Goal: Find specific page/section: Find specific page/section

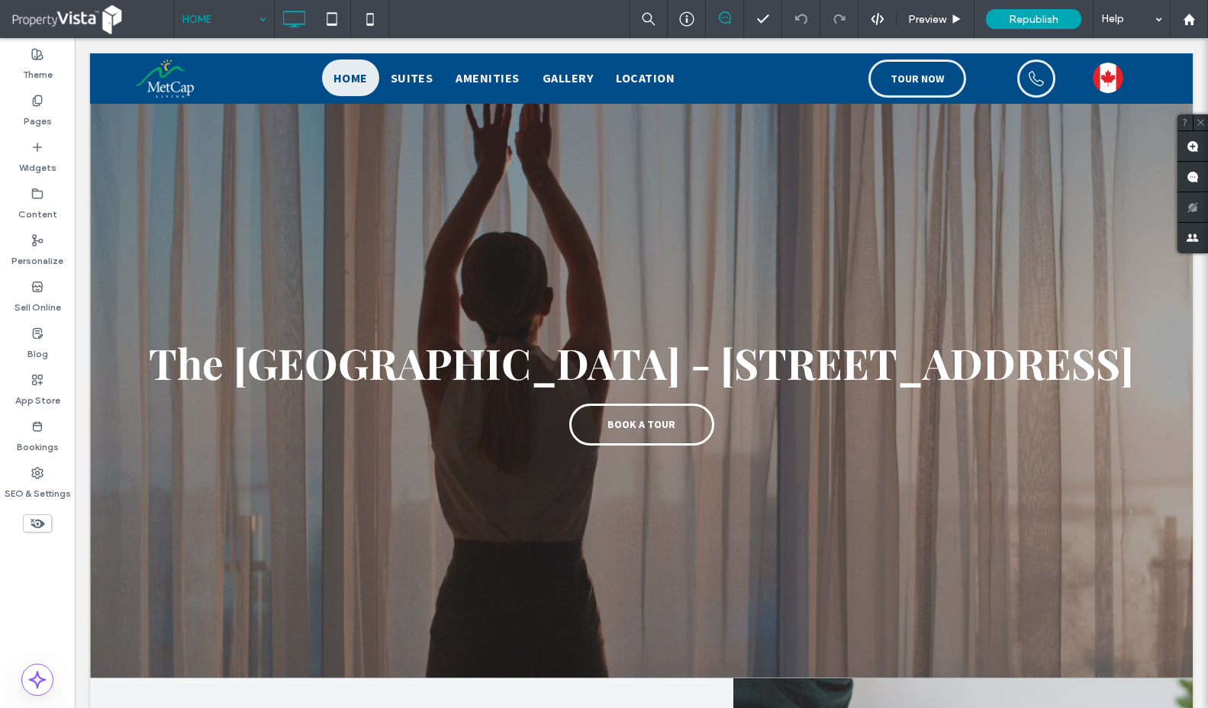
scroll to position [5, 0]
click at [42, 105] on icon at bounding box center [37, 101] width 12 height 12
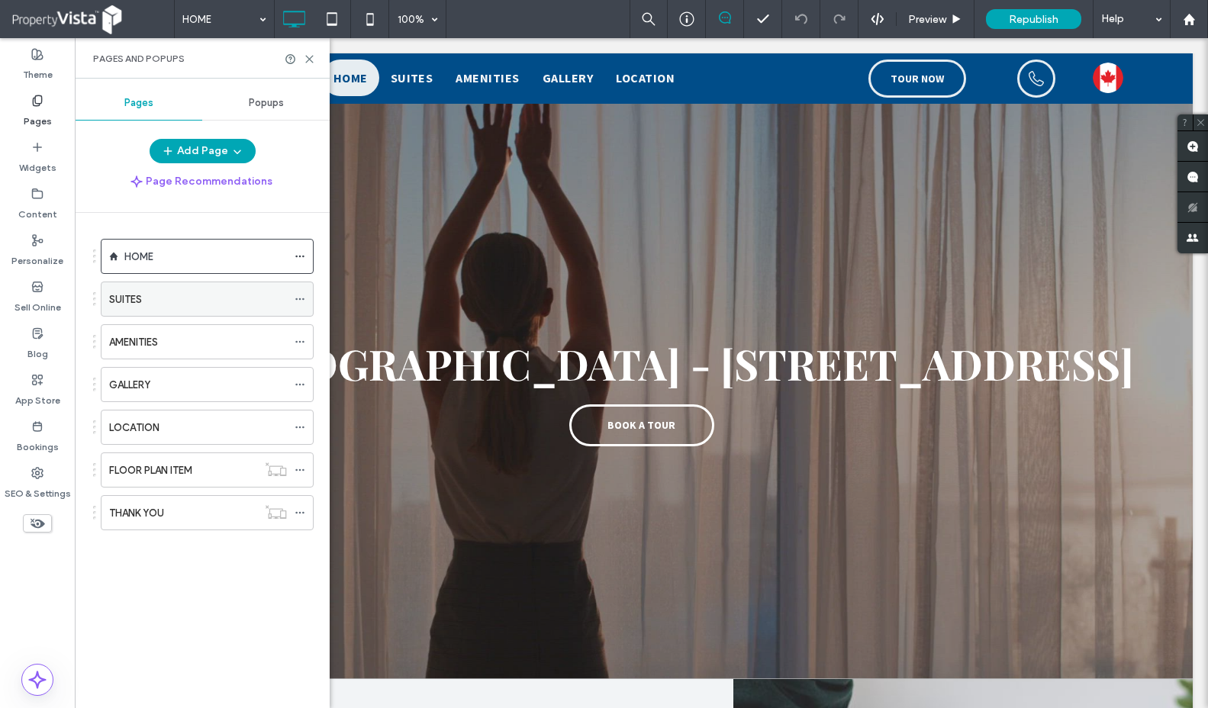
click at [136, 290] on label "SUITES" at bounding box center [125, 299] width 33 height 27
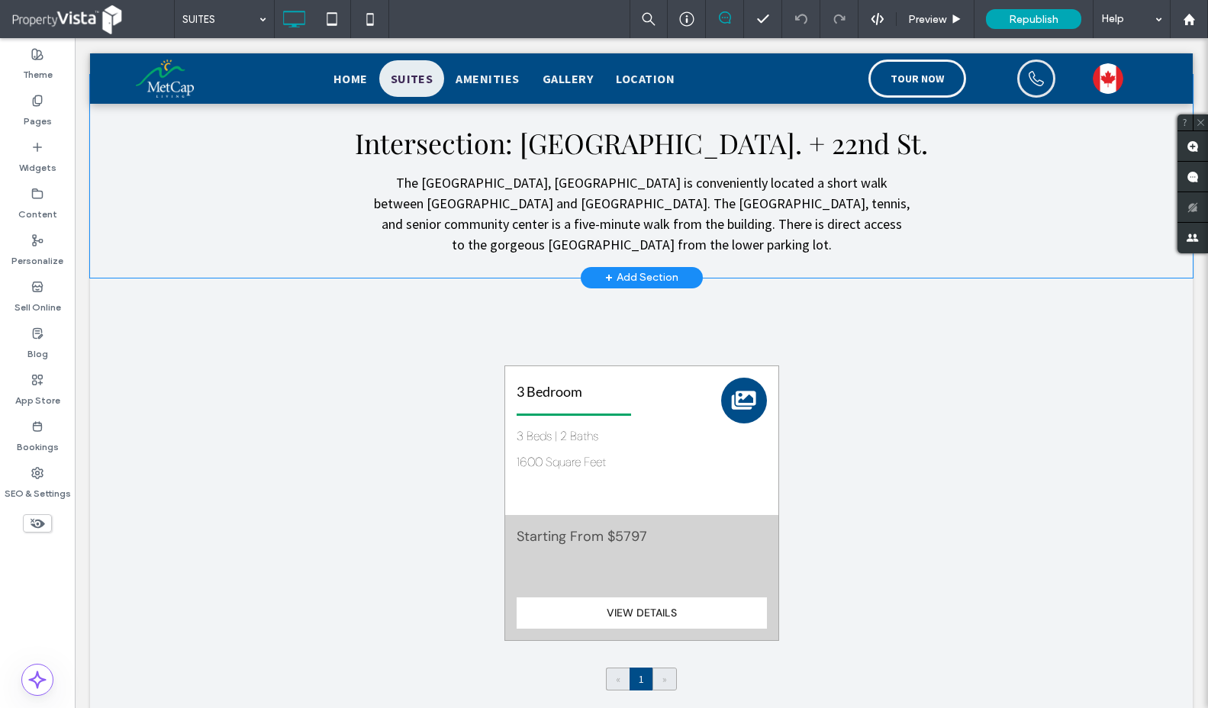
scroll to position [293, 0]
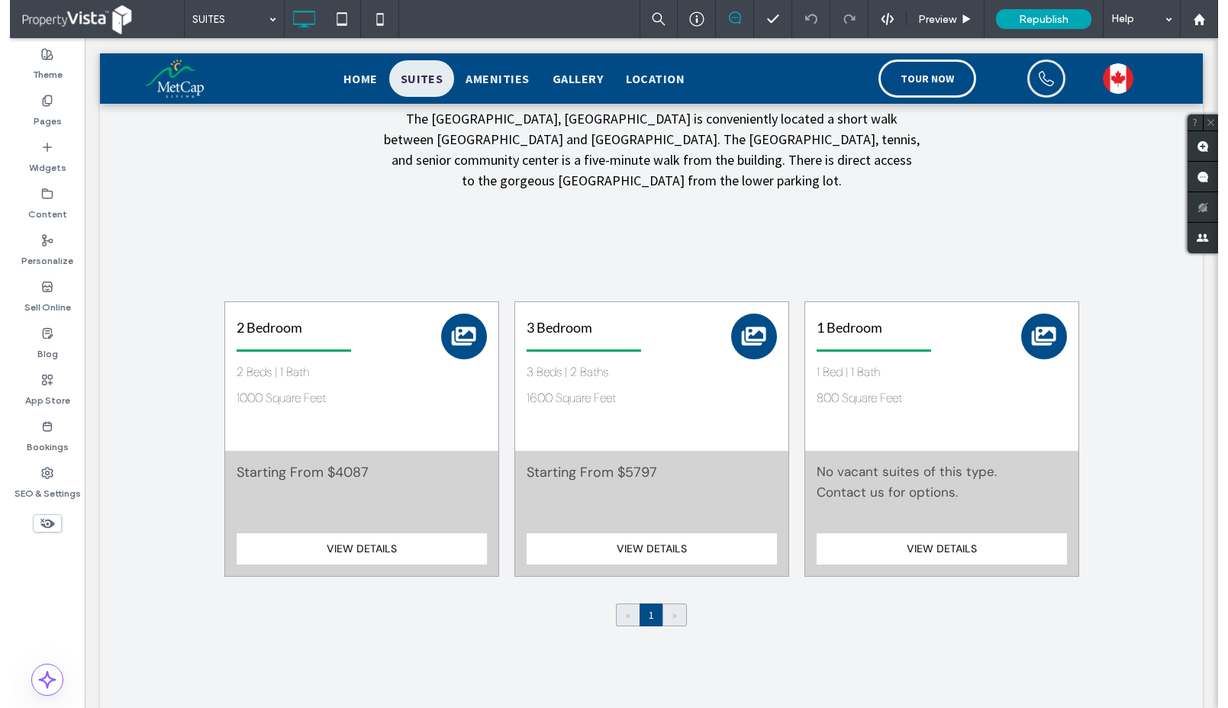
scroll to position [356, 0]
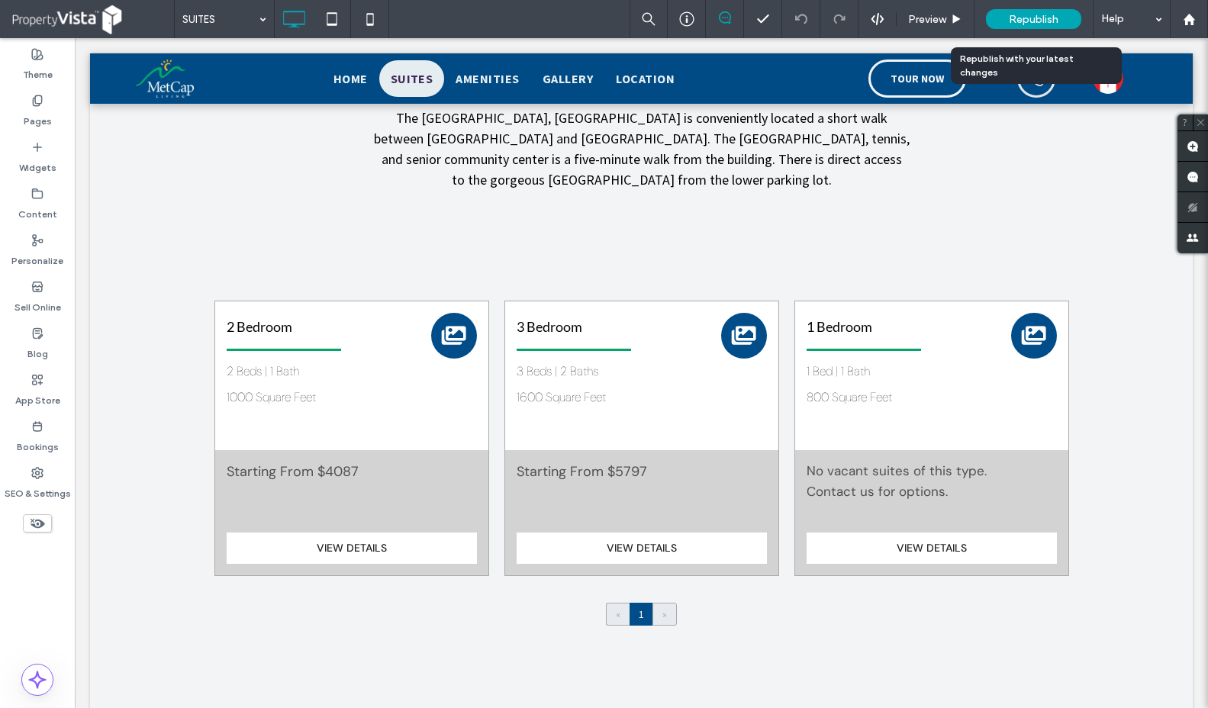
click at [1006, 22] on div "Republish" at bounding box center [1033, 19] width 95 height 20
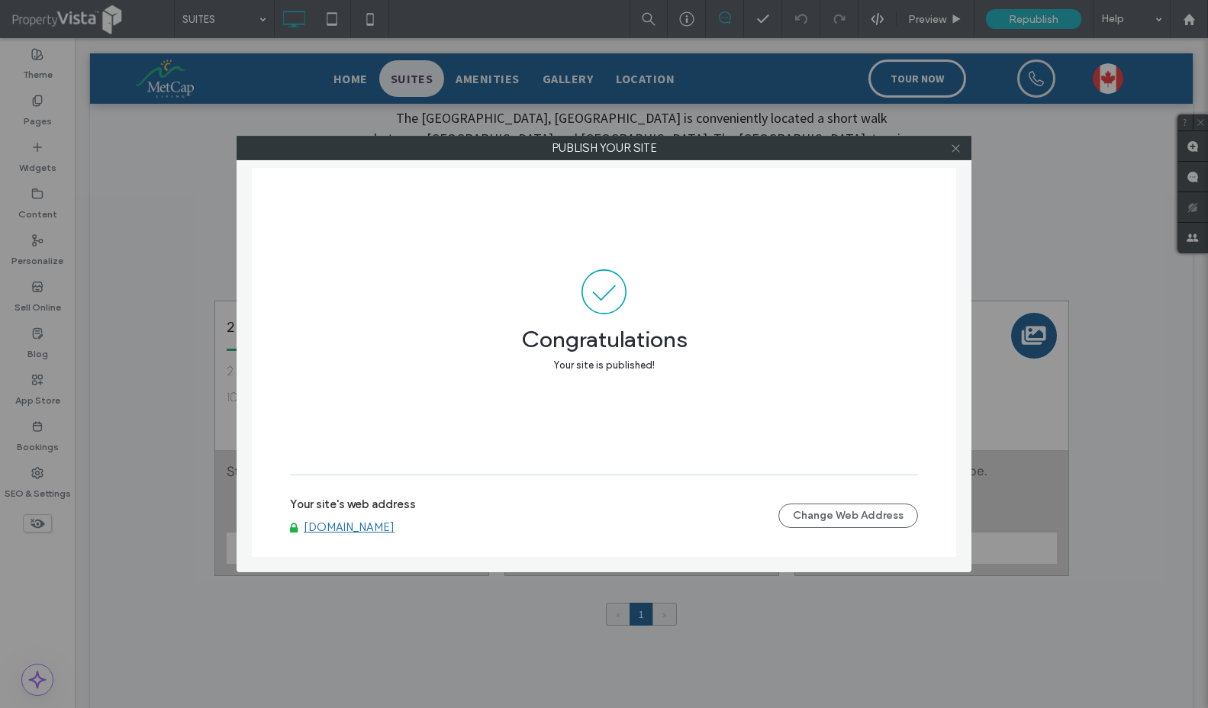
click at [952, 149] on icon at bounding box center [955, 148] width 11 height 11
